Goal: Information Seeking & Learning: Learn about a topic

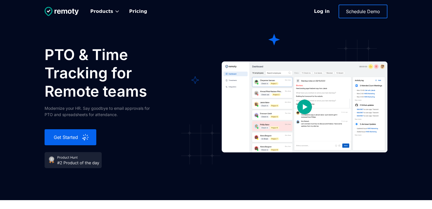
click at [187, 82] on h1 "PTO & Time Tracking for Remote teams" at bounding box center [116, 73] width 143 height 55
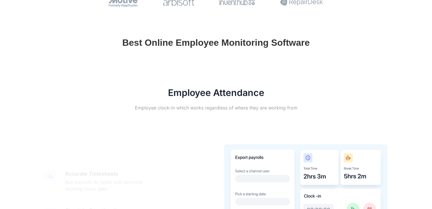
scroll to position [312, 0]
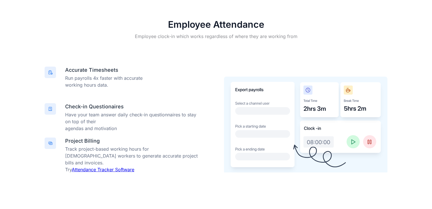
click at [115, 170] on link "Attendance Tracker Software" at bounding box center [103, 170] width 63 height 6
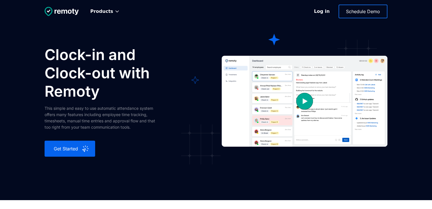
click at [300, 111] on img "open lightbox" at bounding box center [304, 101] width 57 height 57
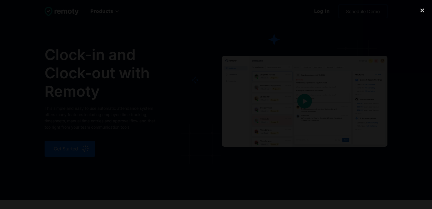
click at [390, 115] on div at bounding box center [216, 104] width 432 height 201
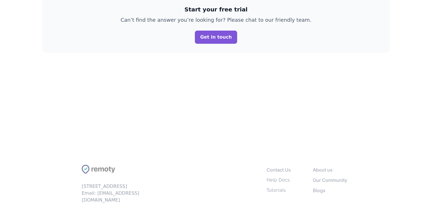
scroll to position [1427, 0]
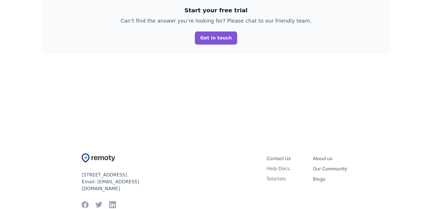
click at [277, 166] on div "Help Docs." at bounding box center [279, 169] width 25 height 6
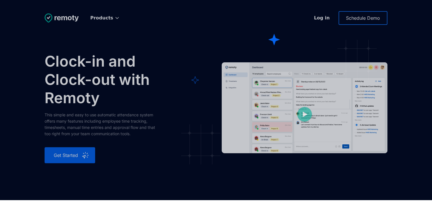
scroll to position [1282, 0]
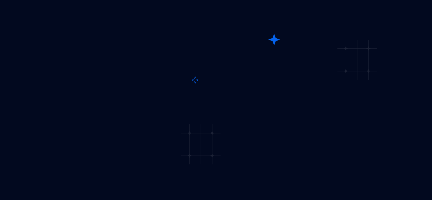
scroll to position [1282, 0]
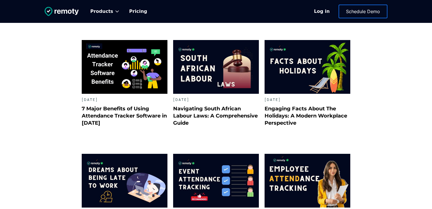
click at [201, 107] on h2 "Navigating South African Labour Laws: A Comprehensive Guide" at bounding box center [216, 115] width 86 height 21
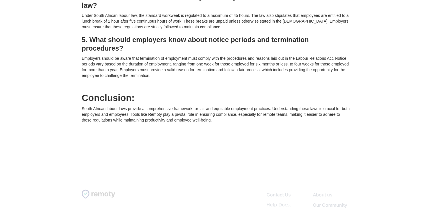
scroll to position [1603, 0]
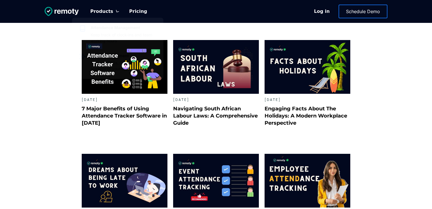
click at [66, 10] on img at bounding box center [62, 11] width 34 height 9
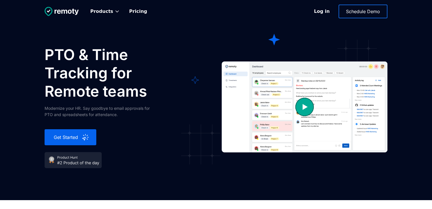
click at [202, 173] on section "PTO & Time Tracking for Remote teams Modernize your HR. Say goodbye to email ap…" at bounding box center [216, 121] width 432 height 151
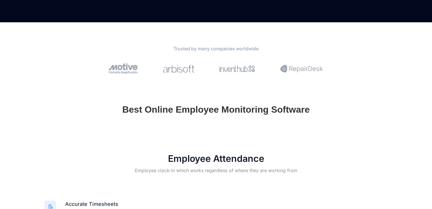
scroll to position [176, 0]
